Goal: Unclear

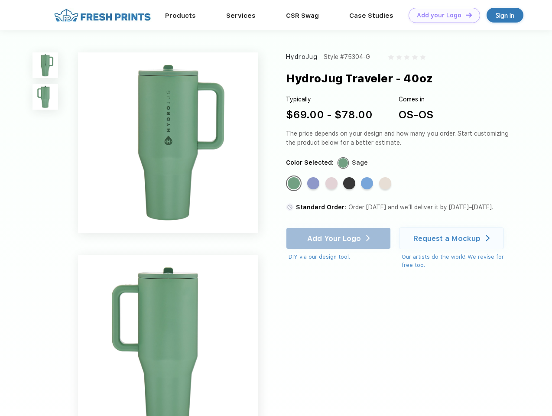
click at [441, 15] on link "Add your Logo Design Tool" at bounding box center [444, 15] width 71 height 15
click at [0, 0] on div "Design Tool" at bounding box center [0, 0] width 0 height 0
click at [465, 15] on link "Add your Logo Design Tool" at bounding box center [444, 15] width 71 height 15
click at [45, 65] on img at bounding box center [45, 65] width 26 height 26
click at [45, 97] on img at bounding box center [45, 97] width 26 height 26
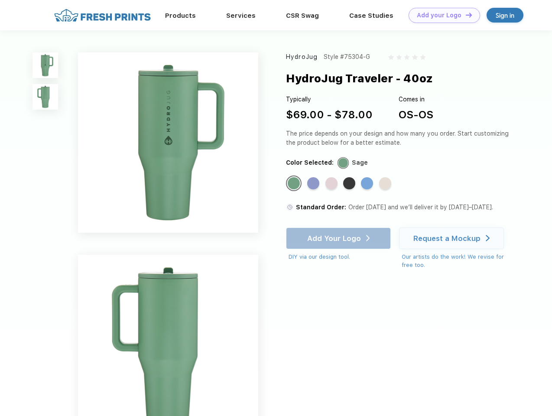
click at [295, 184] on div "Standard Color" at bounding box center [294, 183] width 12 height 12
click at [314, 184] on div "Standard Color" at bounding box center [313, 183] width 12 height 12
click at [332, 184] on div "Standard Color" at bounding box center [331, 183] width 12 height 12
click at [350, 184] on div "Standard Color" at bounding box center [349, 183] width 12 height 12
click at [368, 184] on div "Standard Color" at bounding box center [367, 183] width 12 height 12
